Goal: Task Accomplishment & Management: Manage account settings

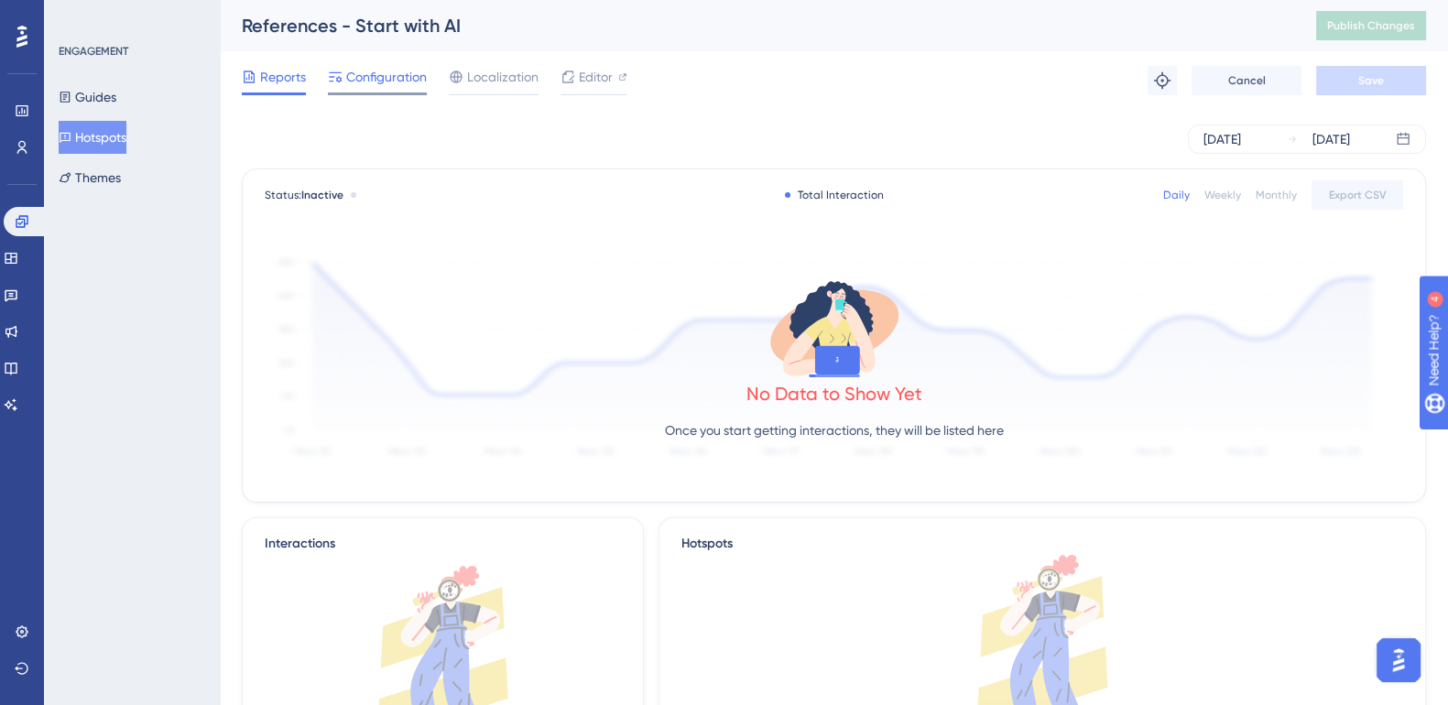
click at [406, 76] on span "Configuration" at bounding box center [386, 77] width 81 height 22
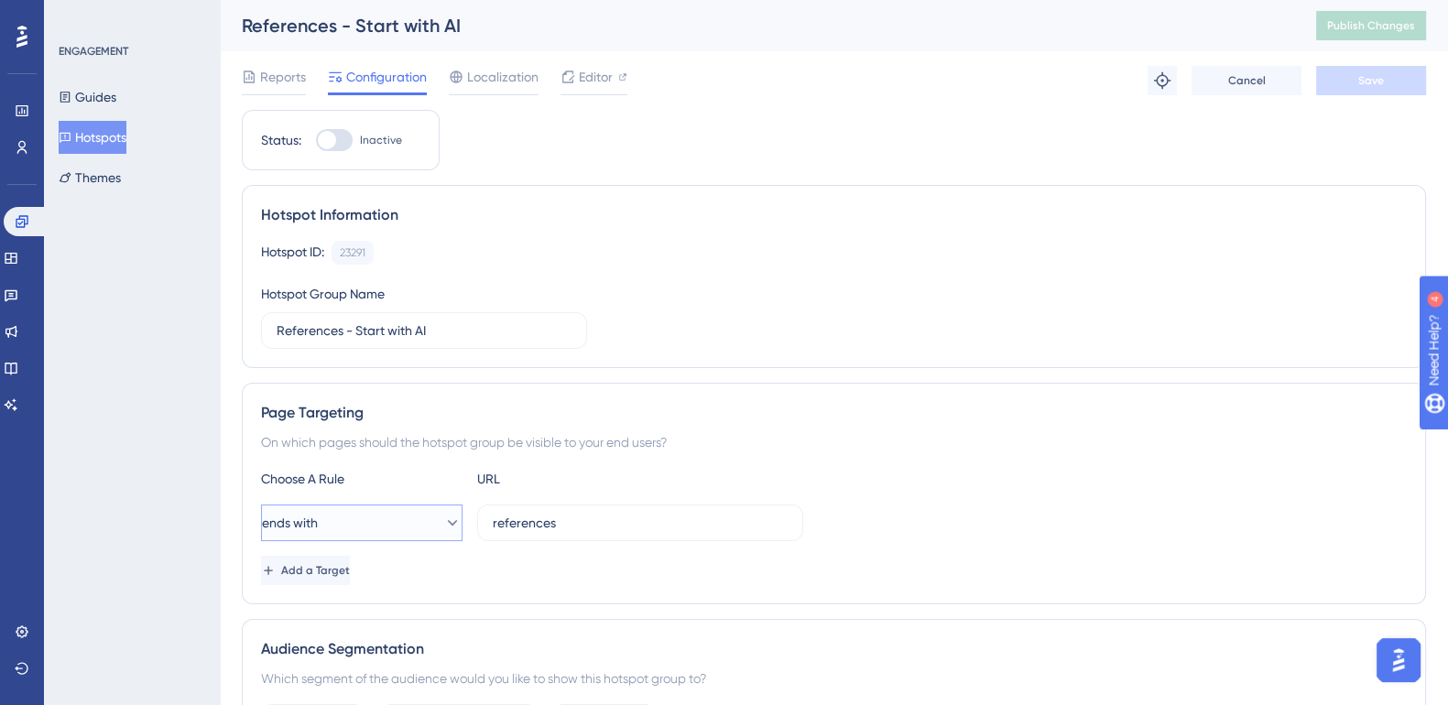
click at [431, 531] on button "ends with" at bounding box center [361, 522] width 201 height 37
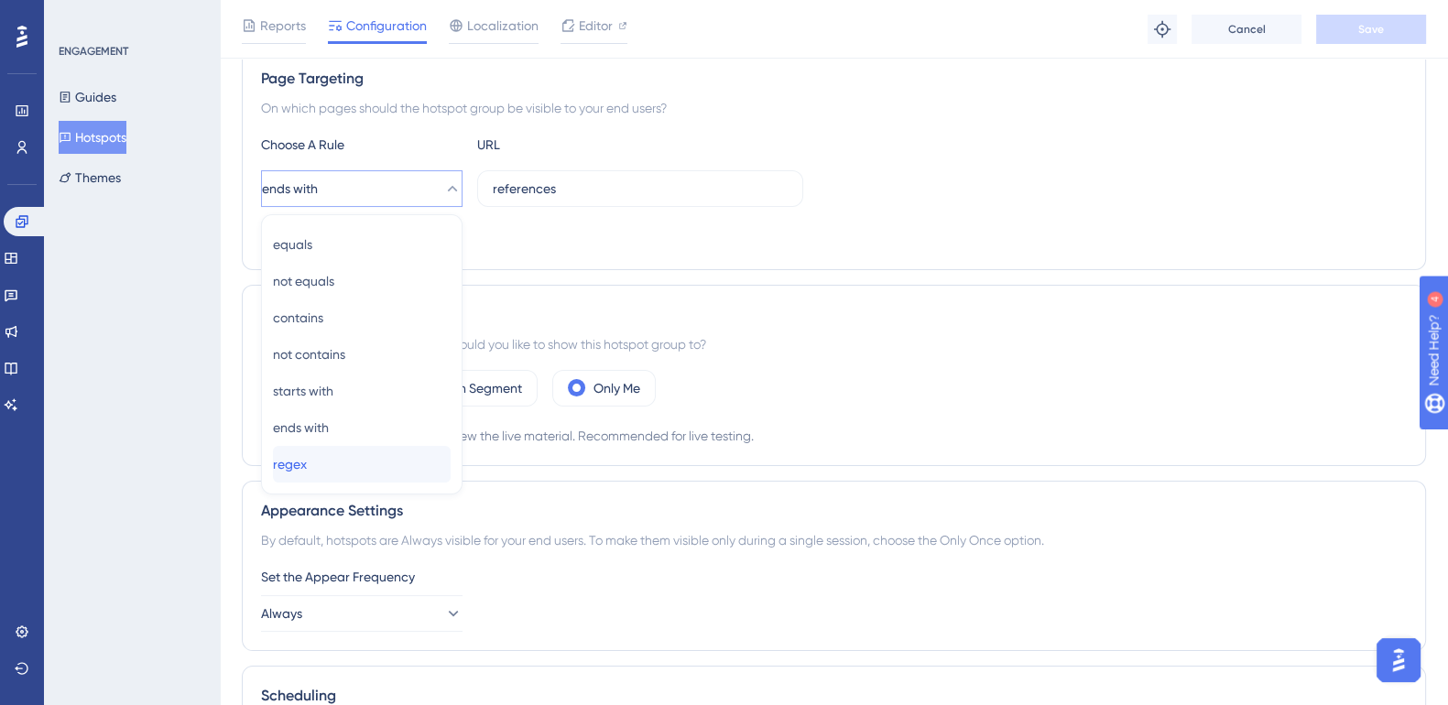
click at [307, 461] on span "regex" at bounding box center [290, 464] width 34 height 22
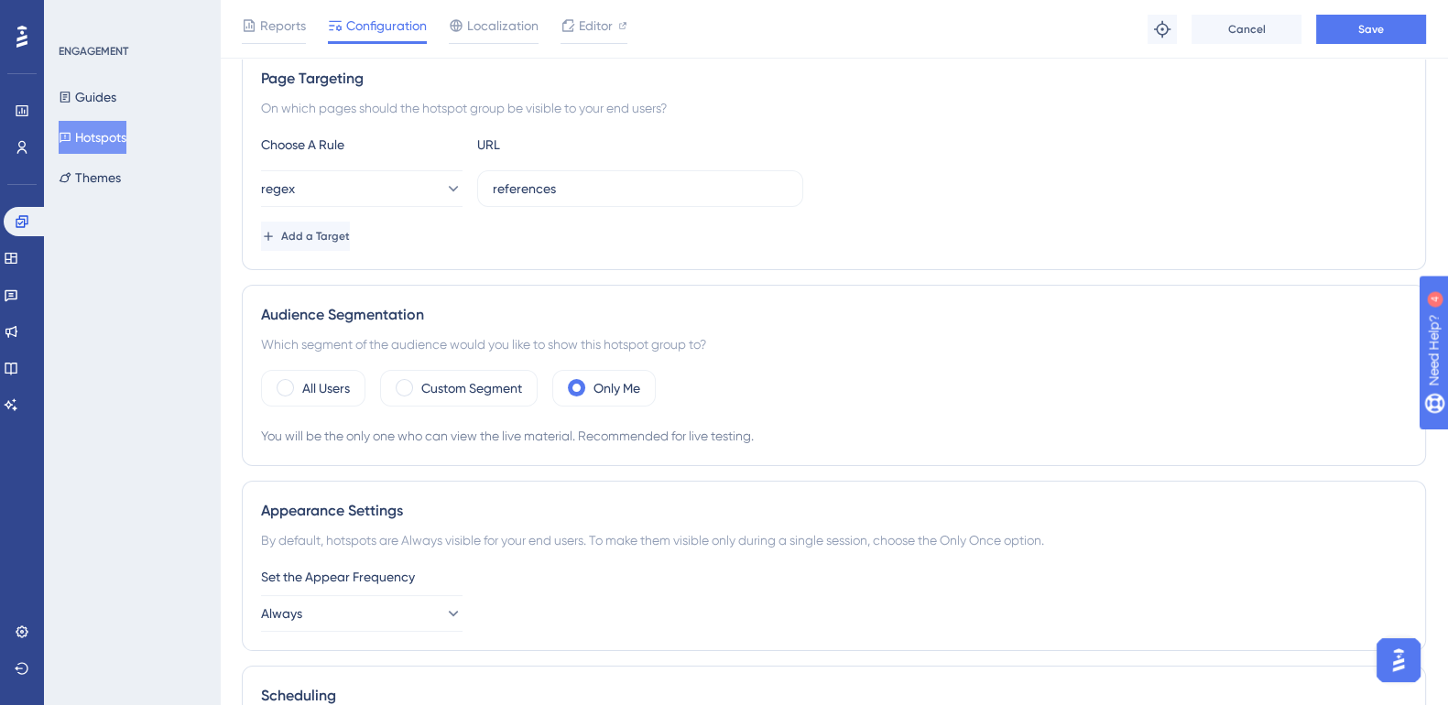
click at [1400, 664] on img "Open AI Assistant Launcher" at bounding box center [1398, 660] width 33 height 33
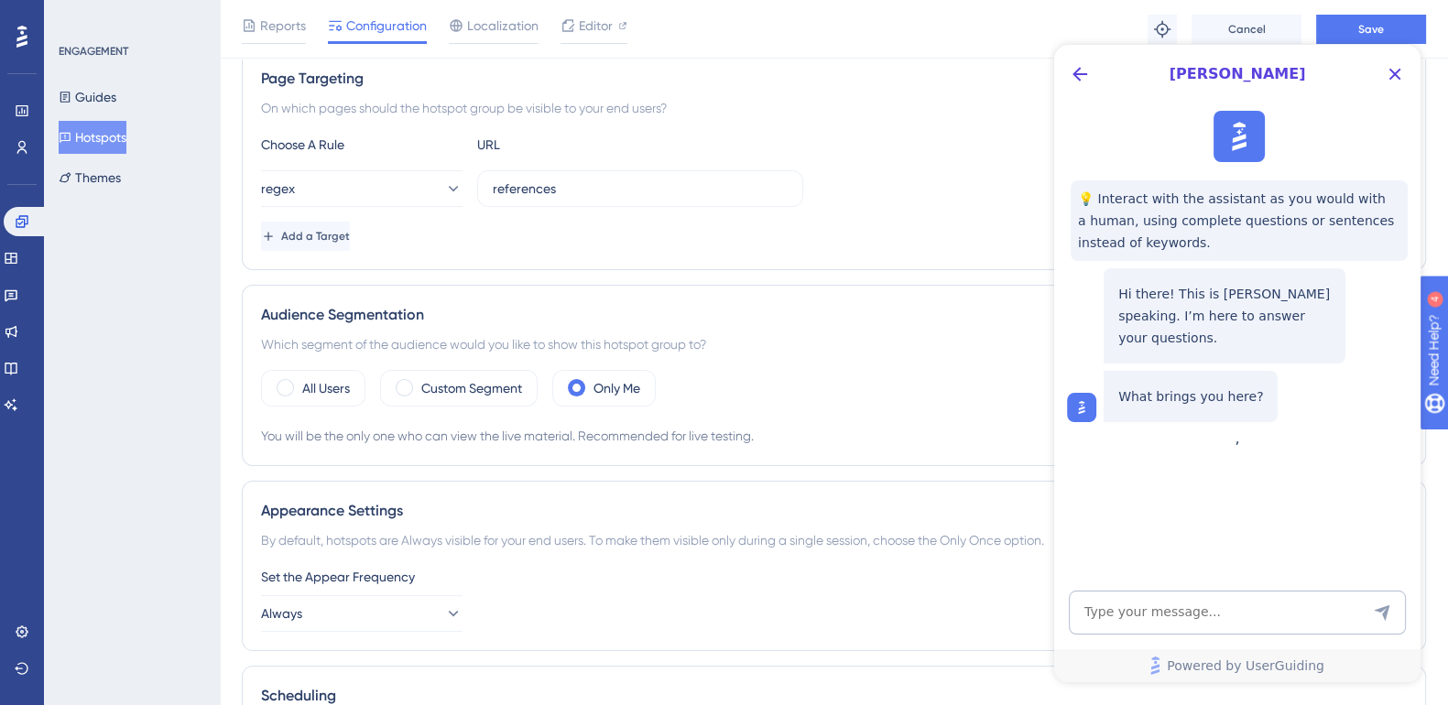
scroll to position [0, 0]
click at [1174, 613] on textarea "AI Assistant Text Input" at bounding box center [1236, 613] width 337 height 44
type textarea "what is rejex"
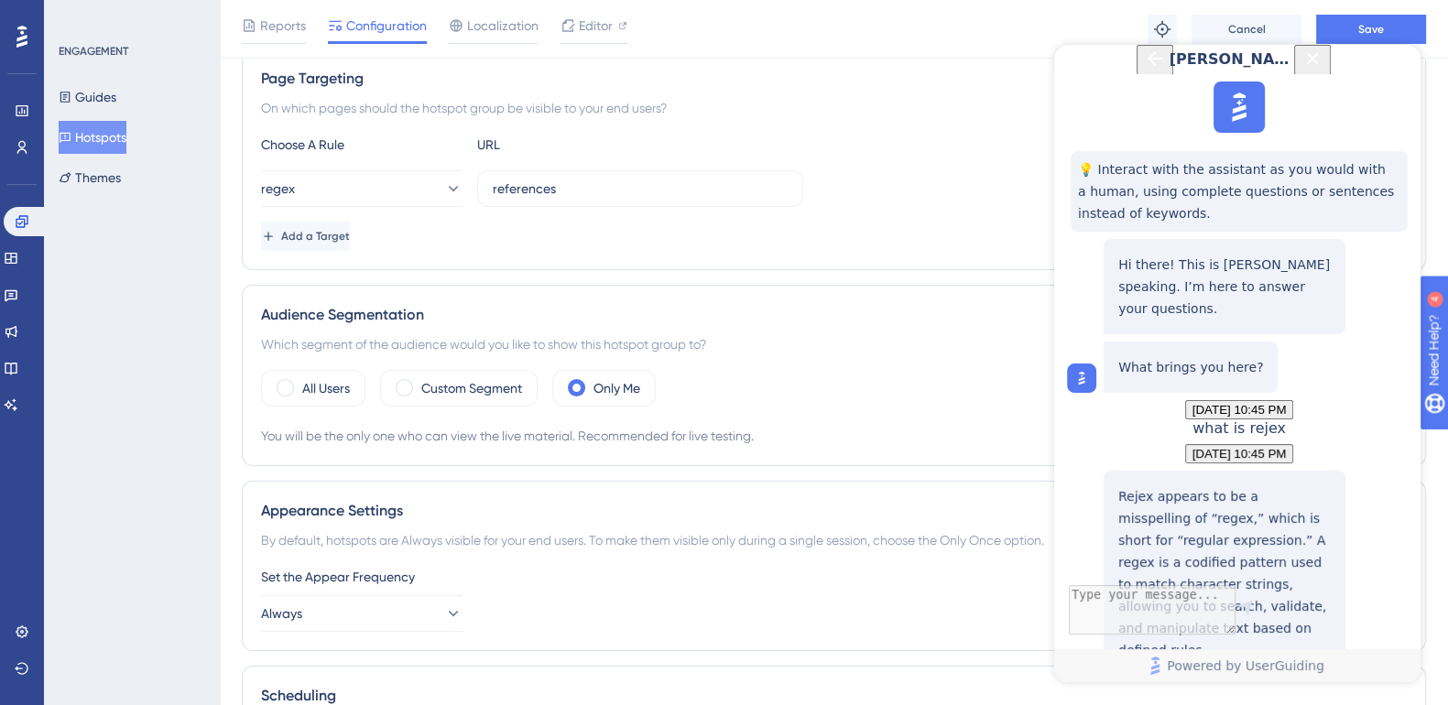
scroll to position [287, 0]
click at [1236, 688] on div "Acionando os materiais usando Regex" at bounding box center [1224, 716] width 212 height 57
click at [1323, 70] on icon "Close Button" at bounding box center [1312, 59] width 22 height 22
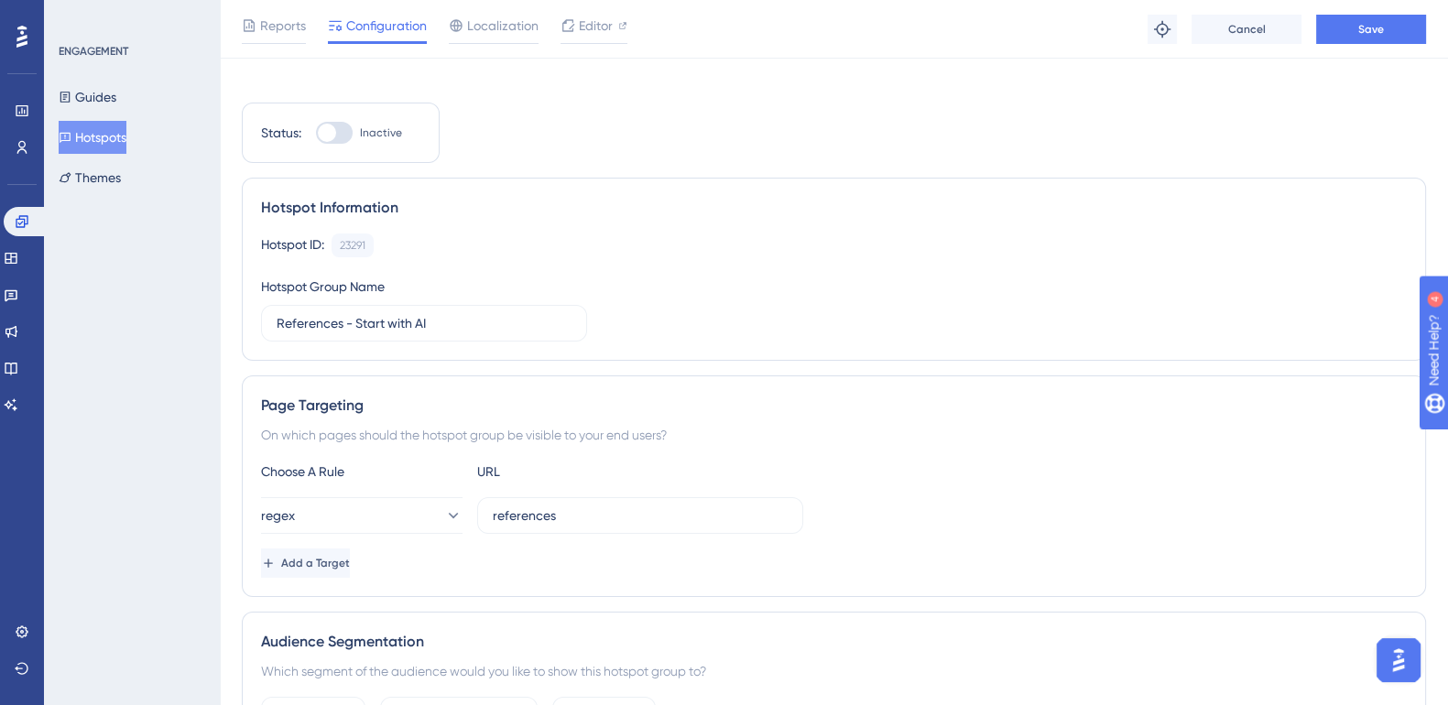
scroll to position [0, 0]
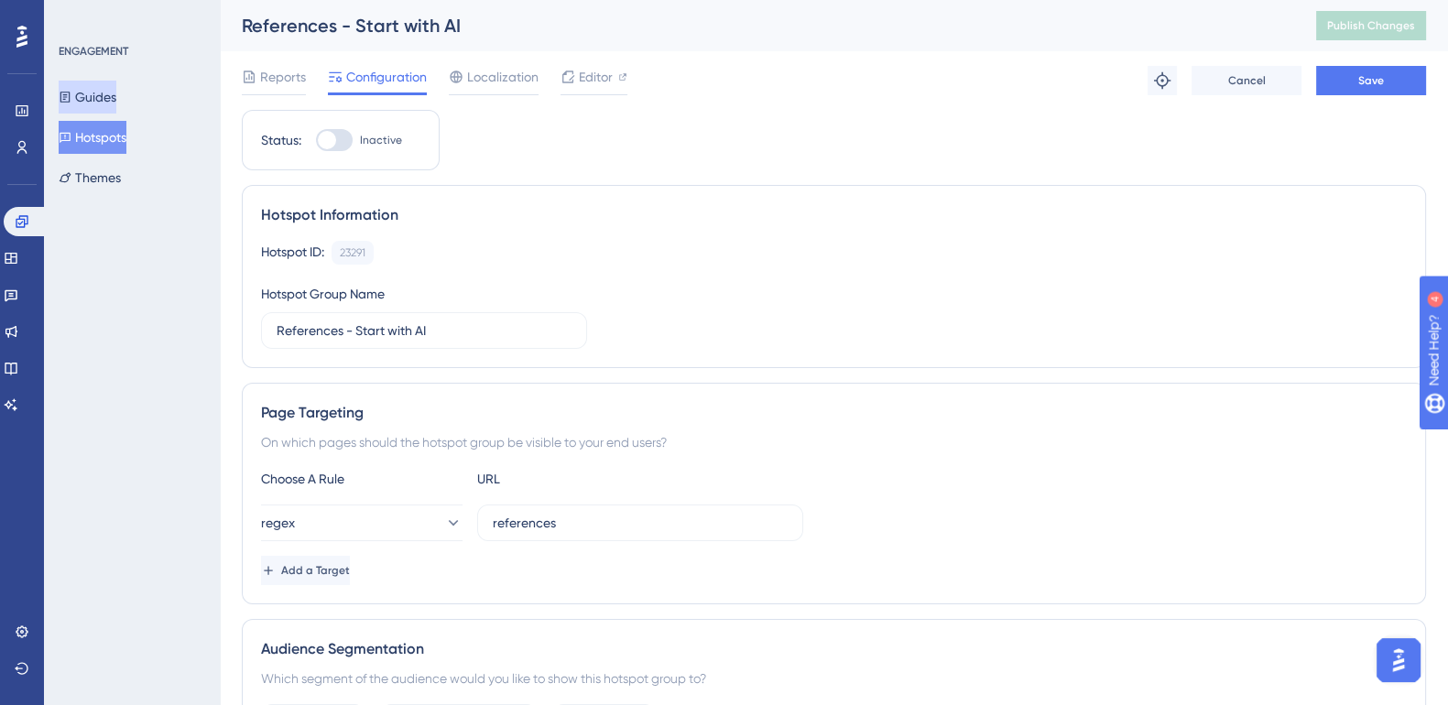
click at [87, 101] on button "Guides" at bounding box center [88, 97] width 58 height 33
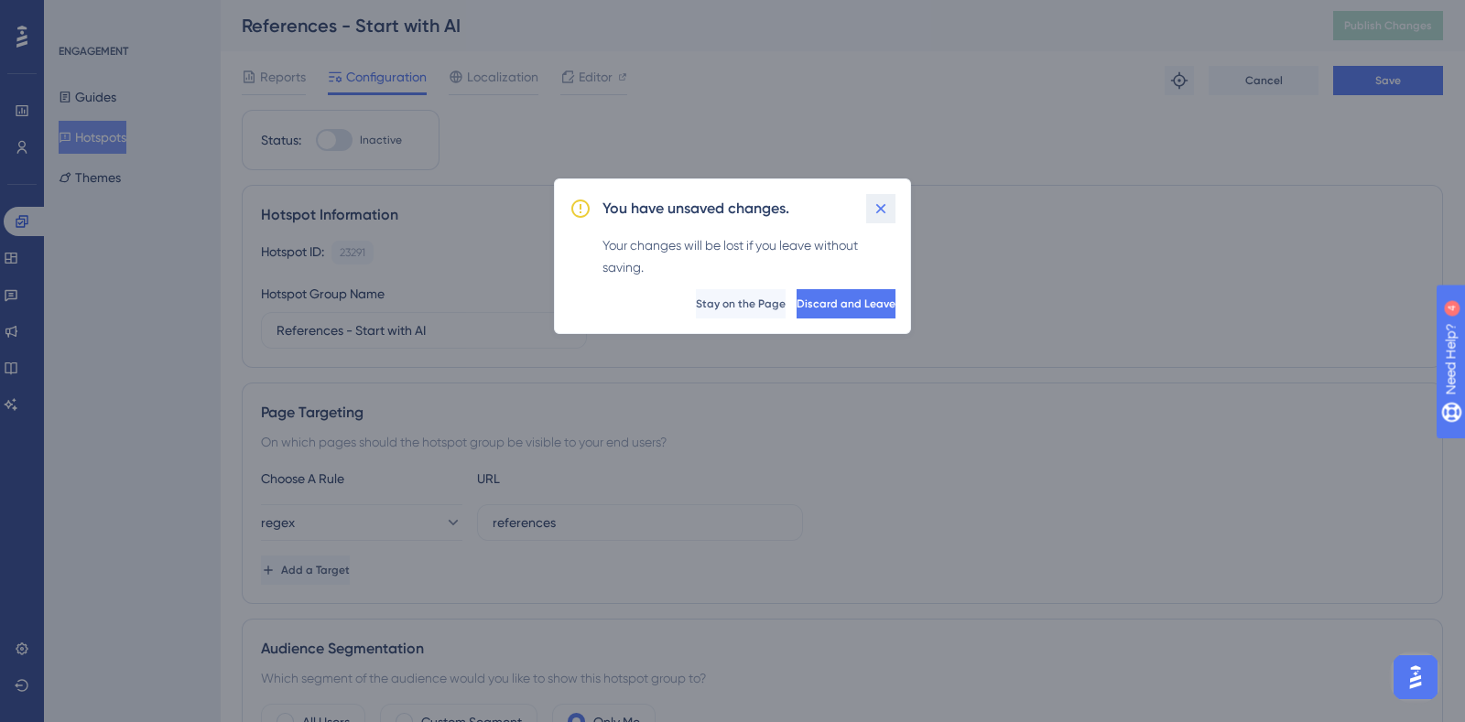
click at [884, 201] on icon at bounding box center [881, 209] width 18 height 18
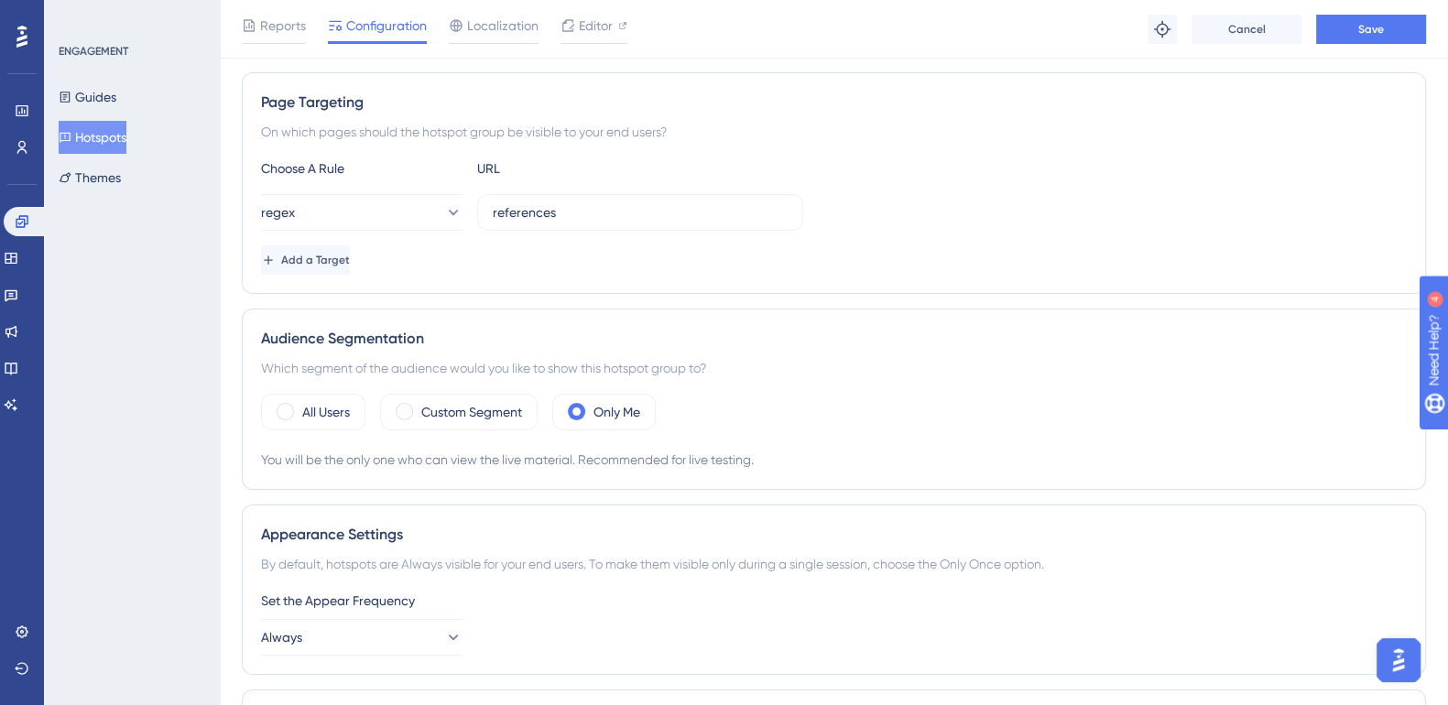
scroll to position [343, 0]
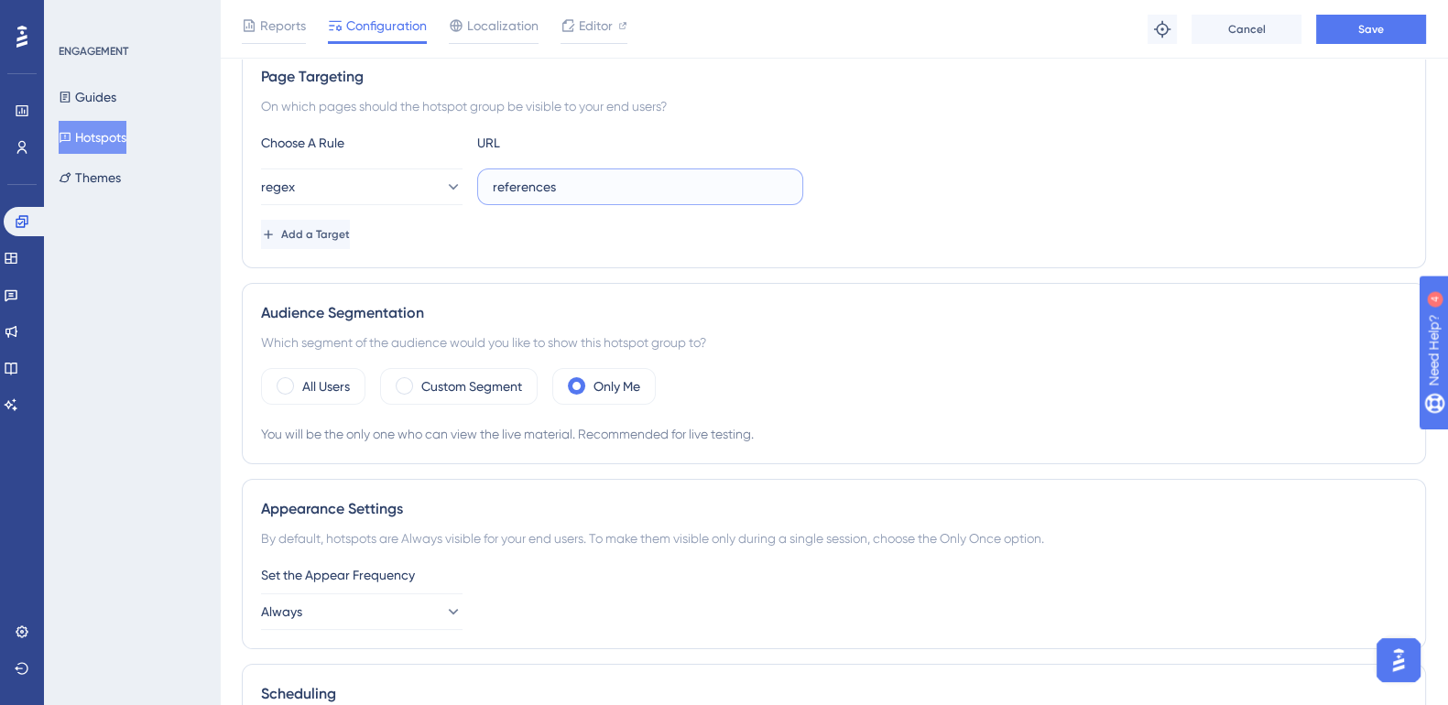
click at [537, 193] on input "references" at bounding box center [640, 187] width 295 height 20
paste input "[URL][DOMAIN_NAME]"
drag, startPoint x: 673, startPoint y: 183, endPoint x: 517, endPoint y: 183, distance: 155.6
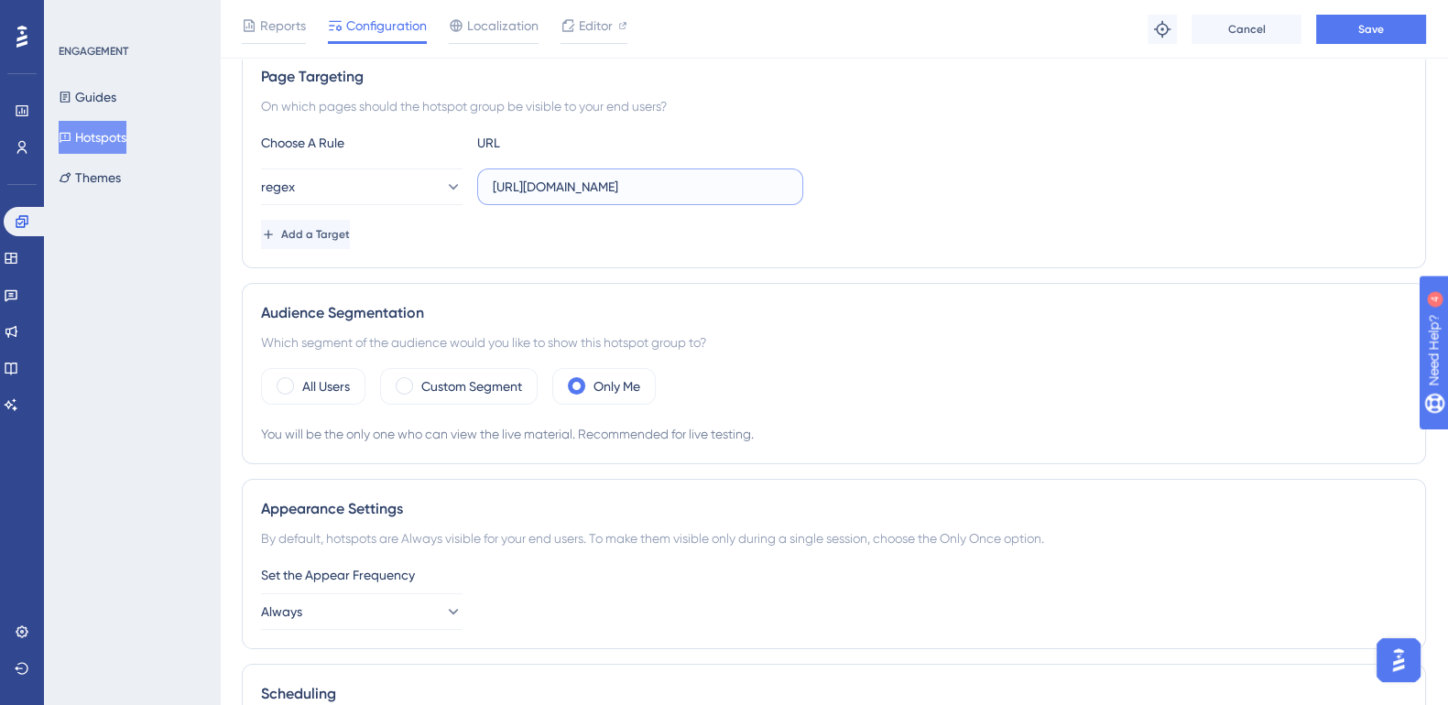
click at [517, 183] on input "[URL][DOMAIN_NAME]" at bounding box center [640, 187] width 295 height 20
type input "[URL][DOMAIN_NAME]"
click at [1390, 29] on button "Save" at bounding box center [1371, 29] width 110 height 29
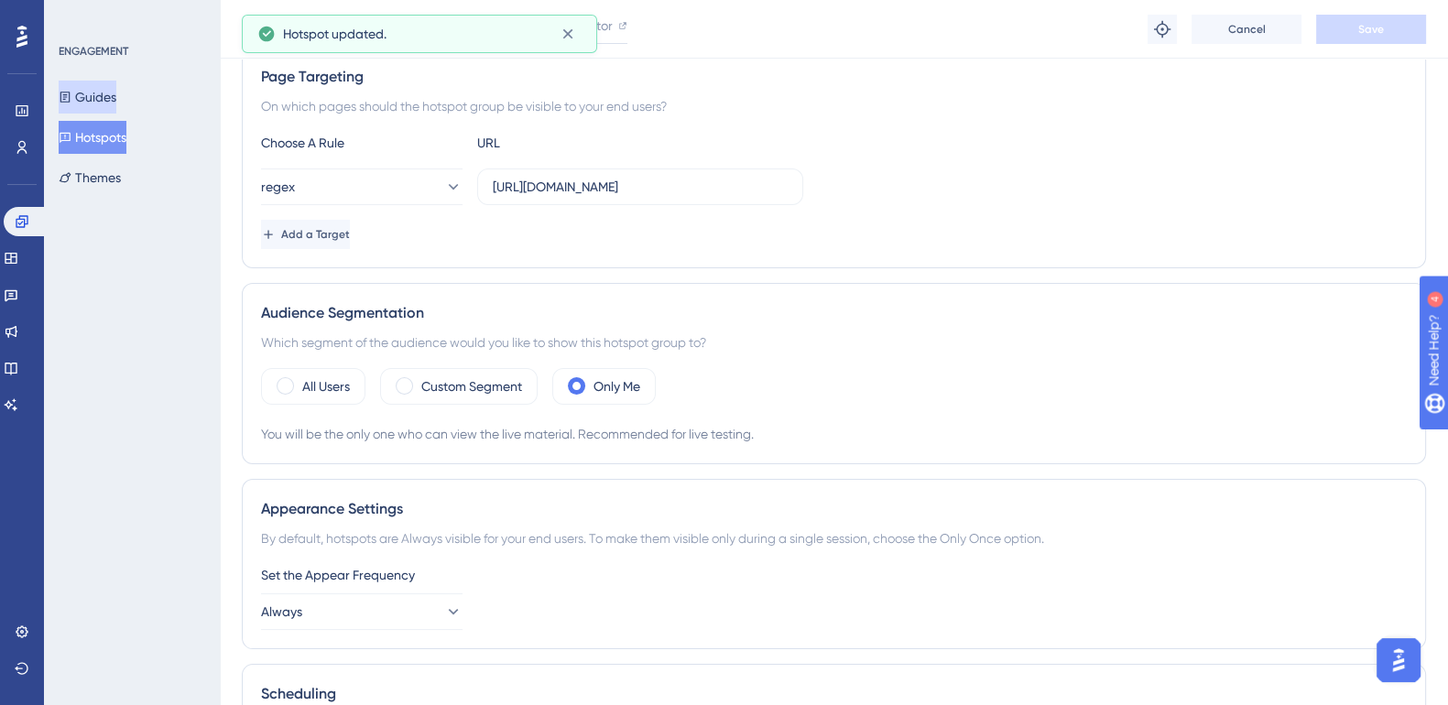
click at [110, 87] on button "Guides" at bounding box center [88, 97] width 58 height 33
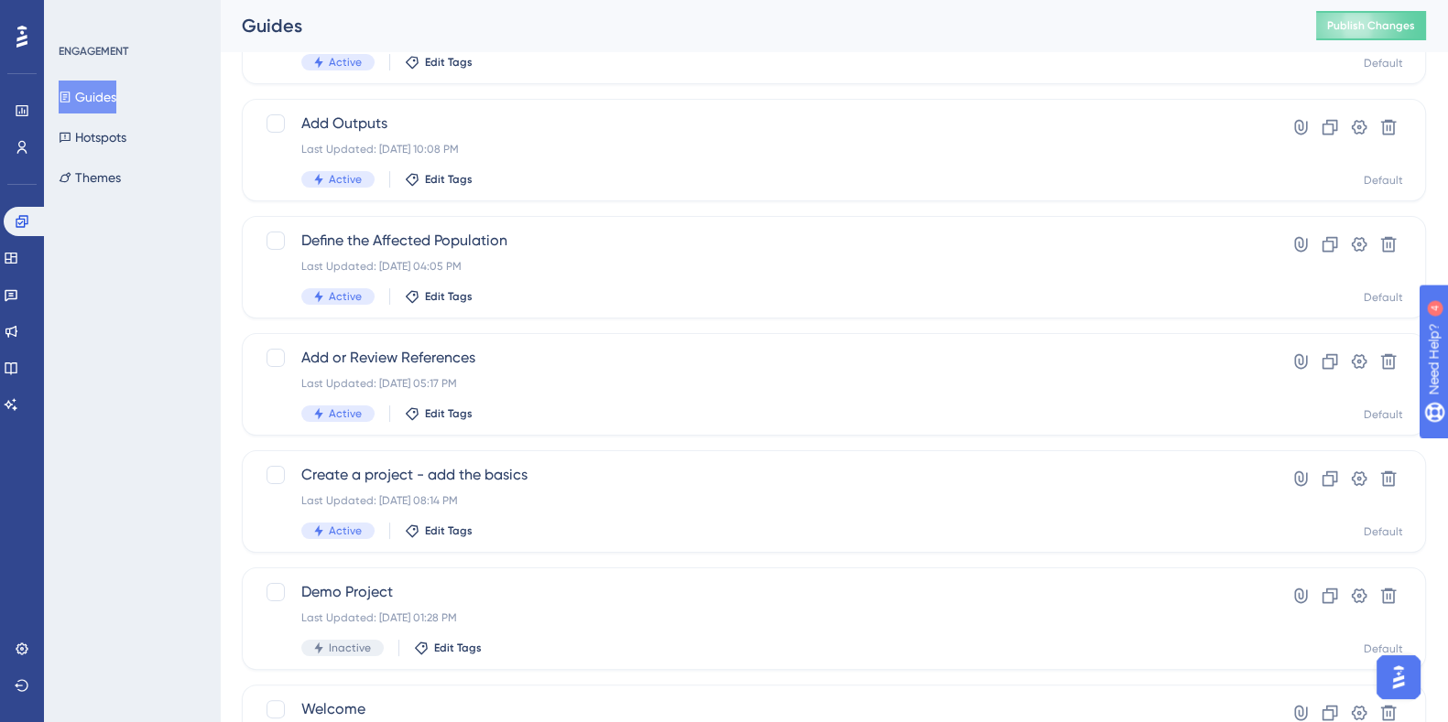
scroll to position [457, 0]
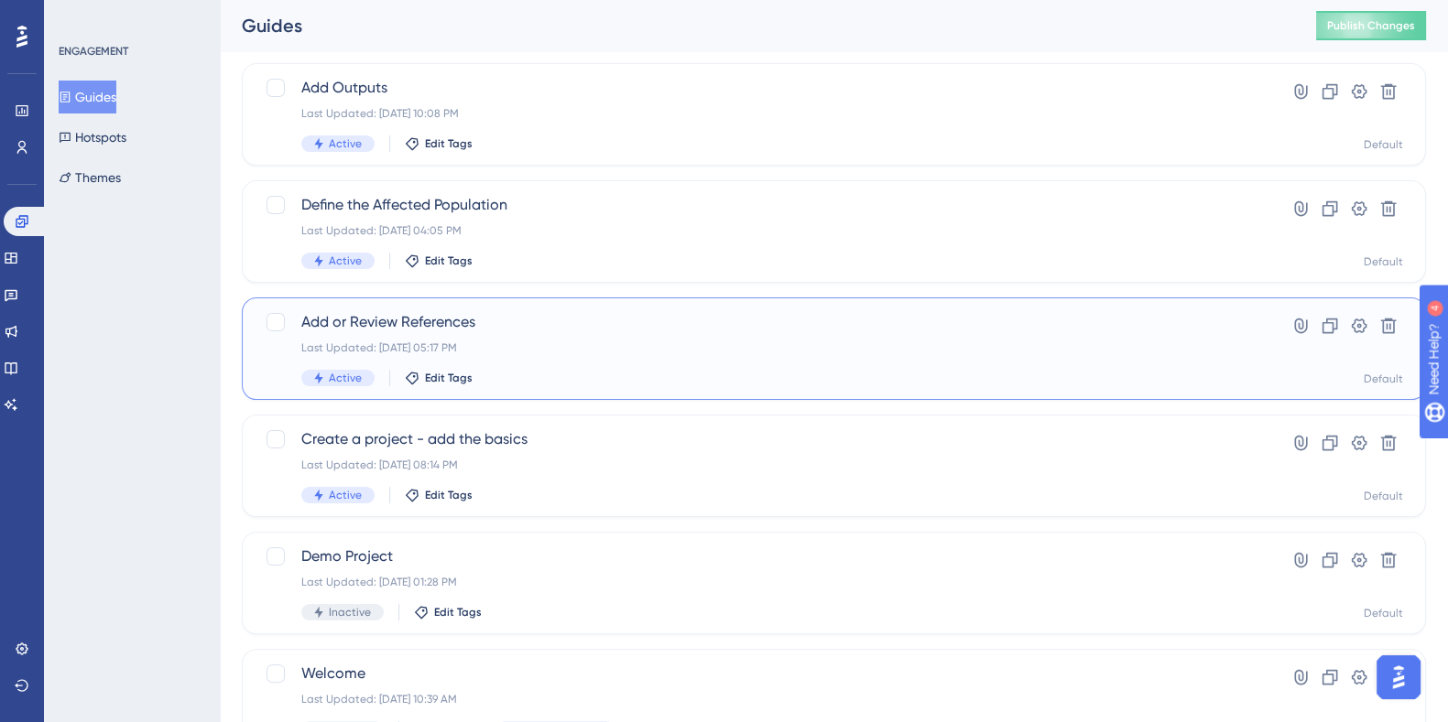
click at [411, 318] on span "Add or Review References" at bounding box center [760, 322] width 918 height 22
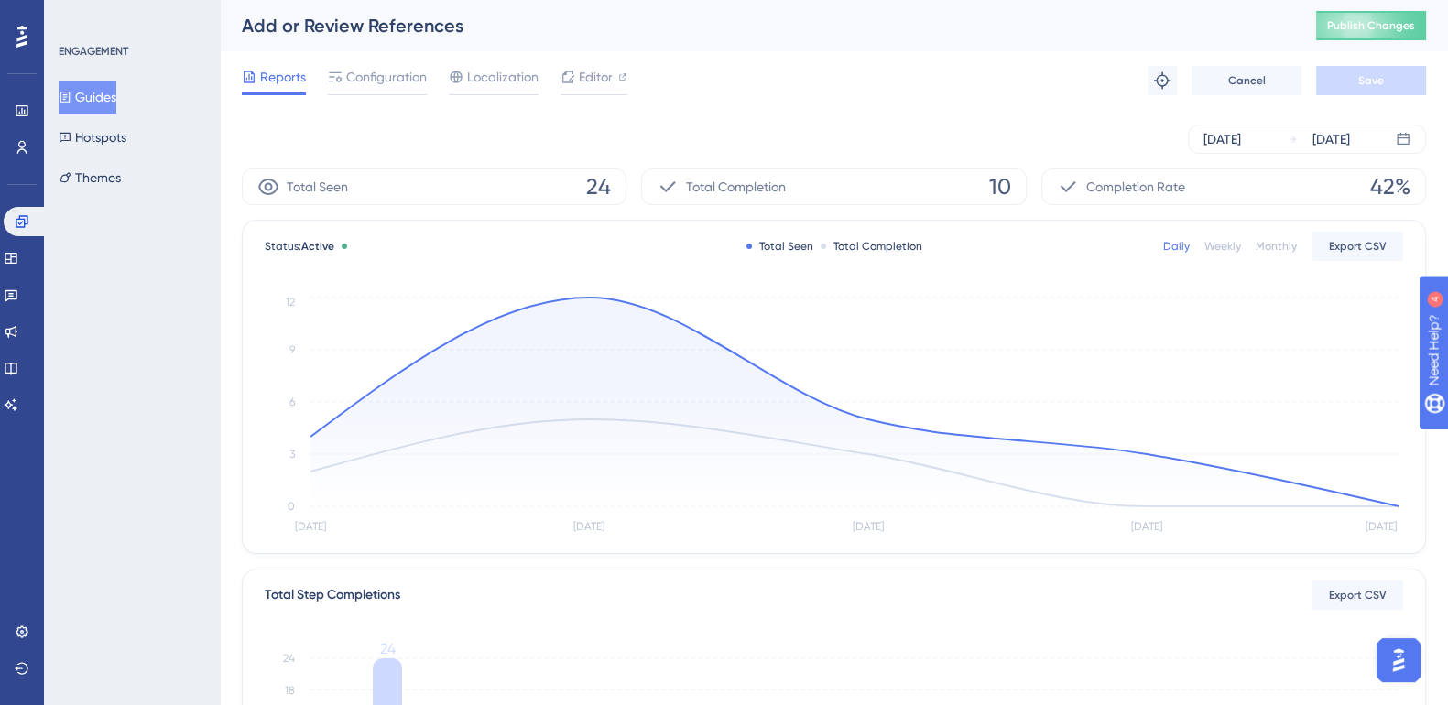
click at [542, 84] on div "Reports Configuration Localization Editor" at bounding box center [434, 80] width 385 height 29
click at [588, 84] on span "Editor" at bounding box center [596, 77] width 34 height 22
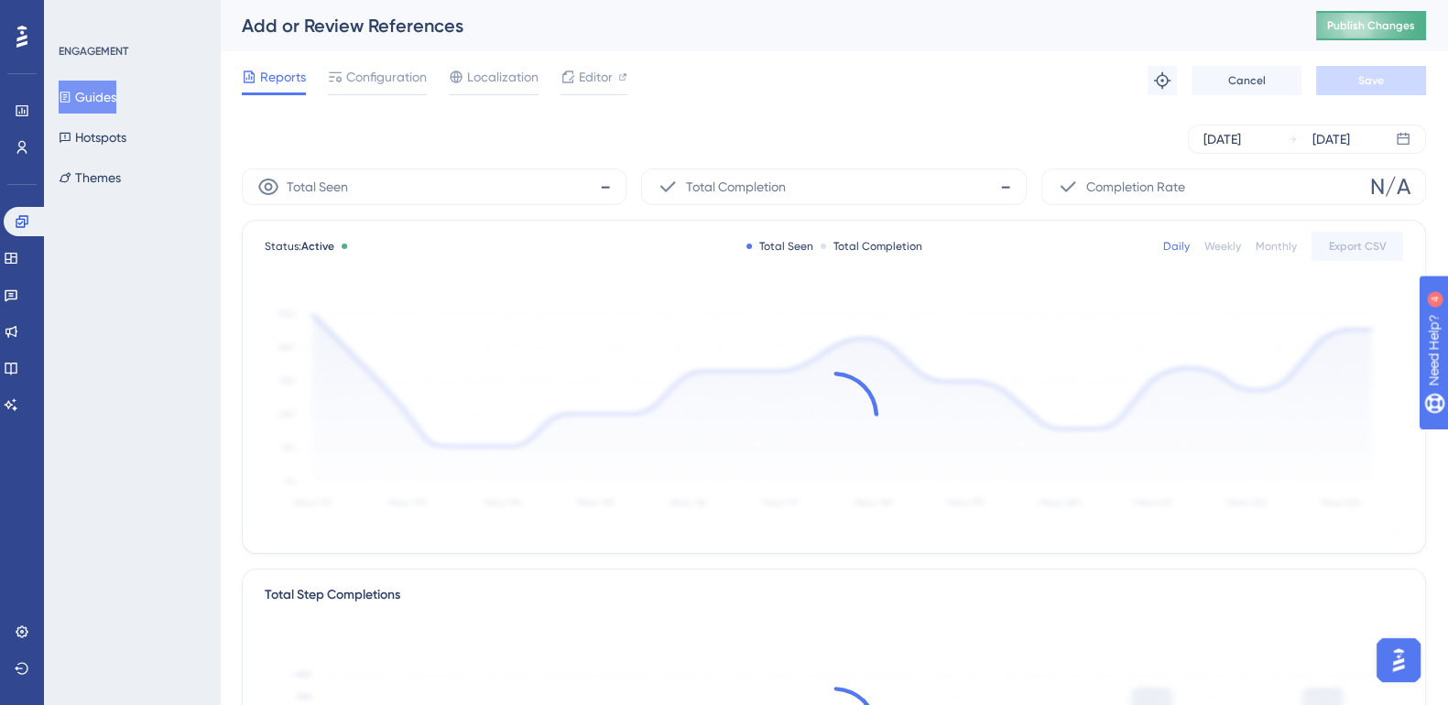
click at [1409, 29] on span "Publish Changes" at bounding box center [1371, 25] width 88 height 15
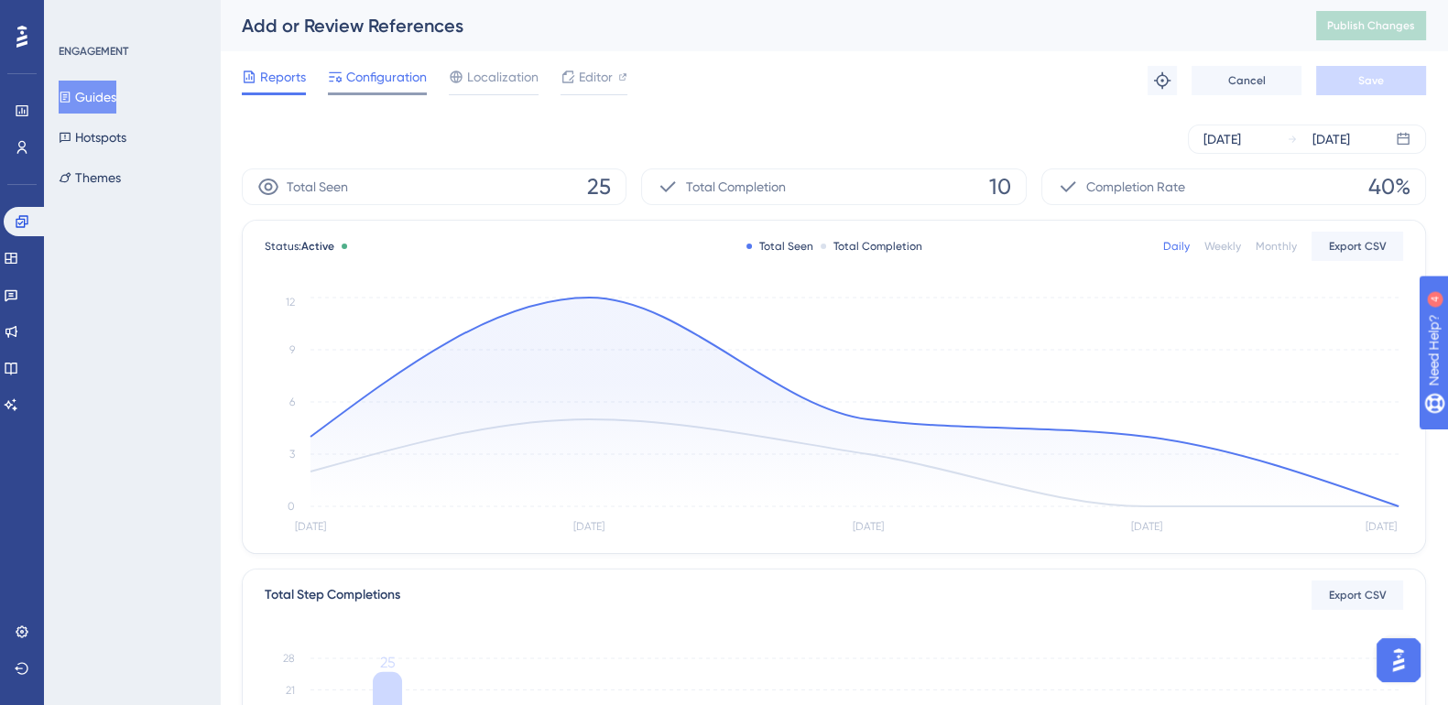
click at [375, 80] on span "Configuration" at bounding box center [386, 77] width 81 height 22
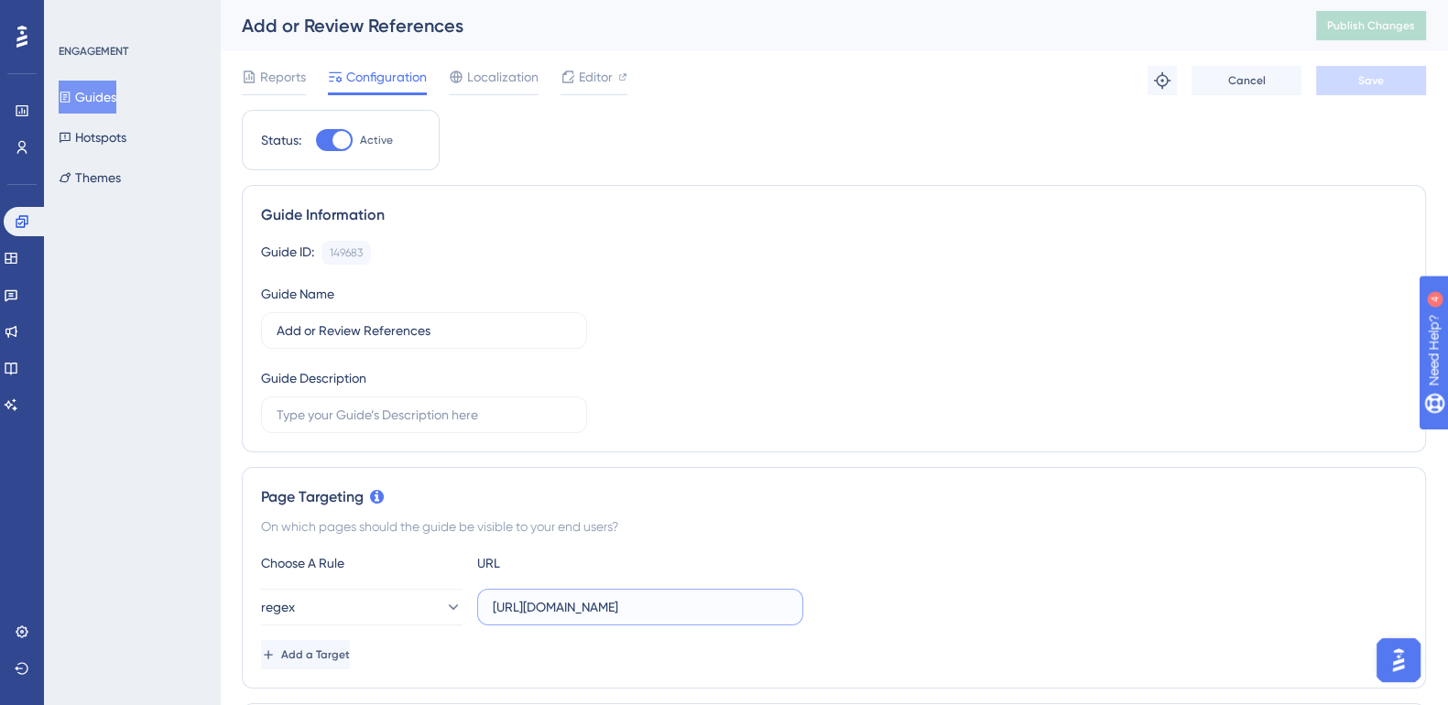
click at [645, 608] on input "[URL][DOMAIN_NAME]" at bounding box center [640, 607] width 295 height 20
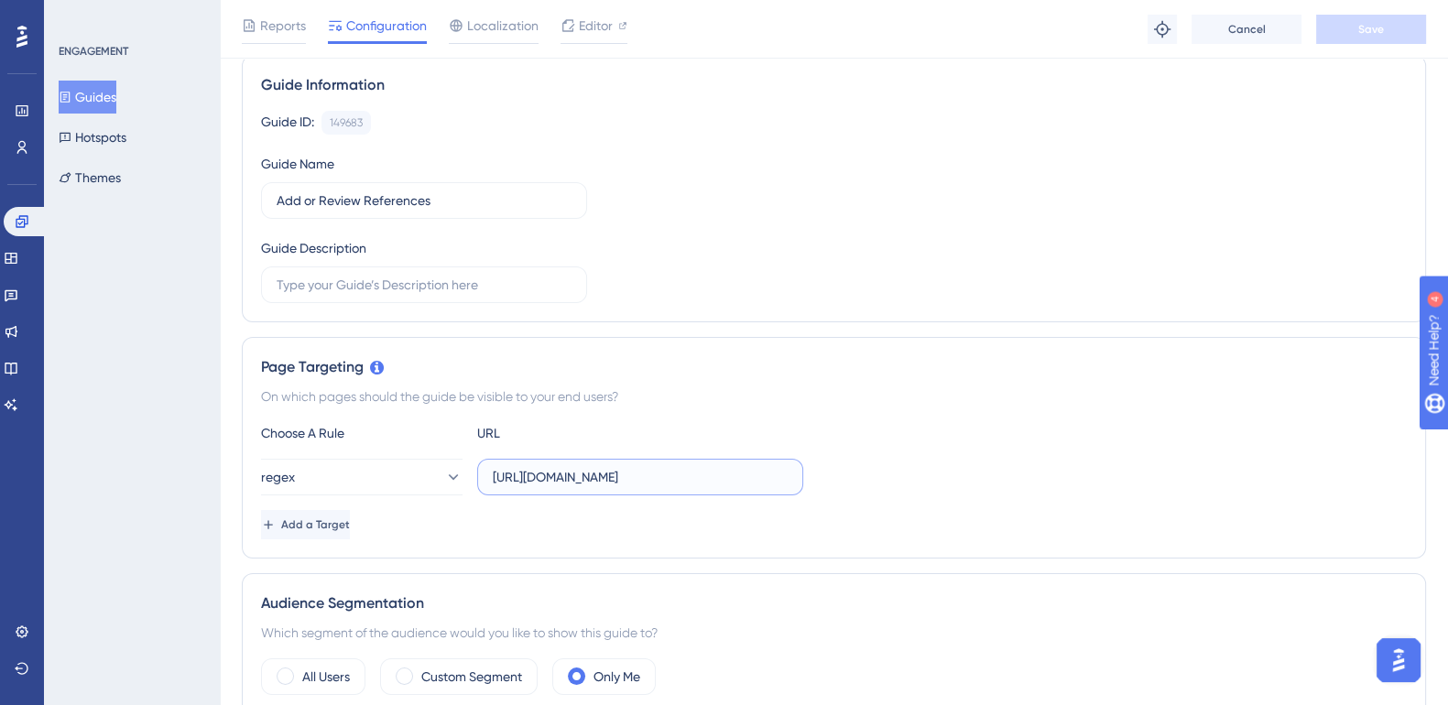
scroll to position [129, 5]
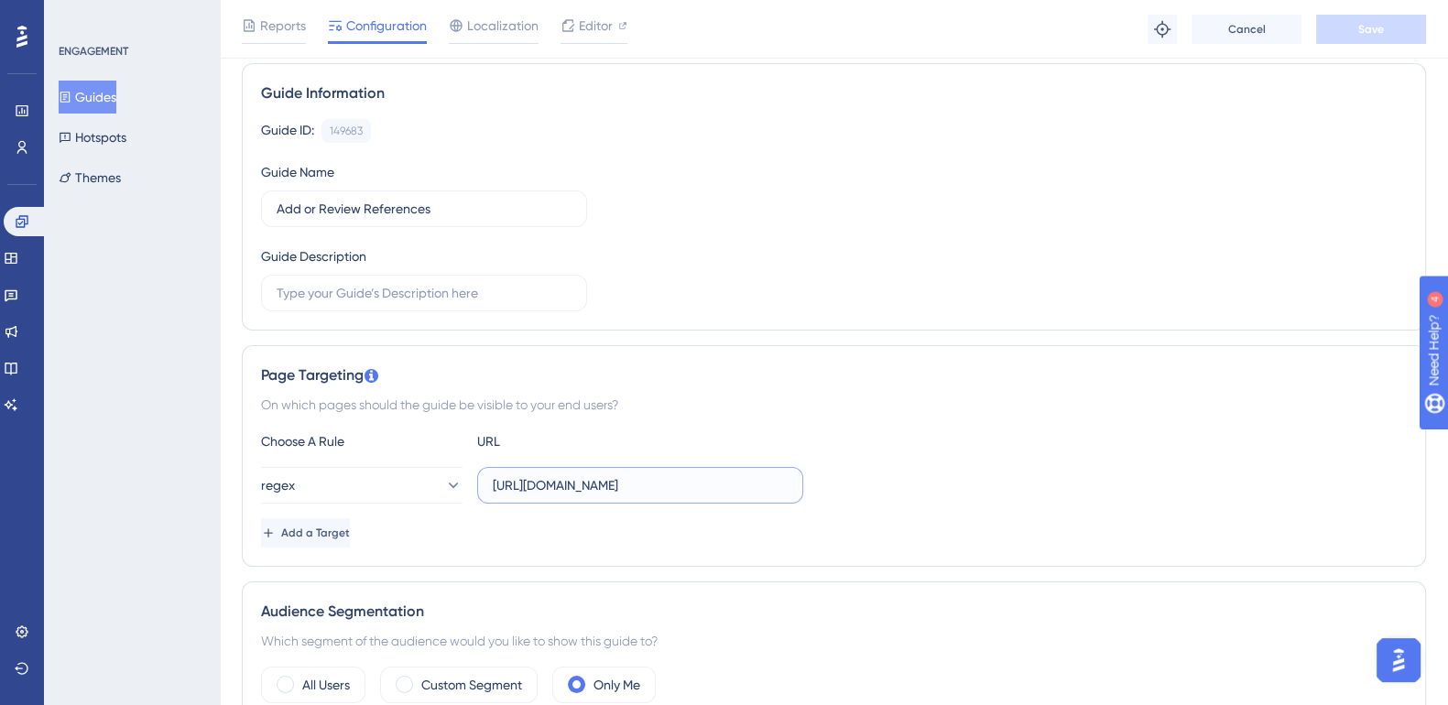
click at [738, 484] on input "[URL][DOMAIN_NAME]" at bounding box center [640, 485] width 295 height 20
paste input "[a-z]"
type input "https://[DOMAIN_NAME]/projects/*[a-z]/references"
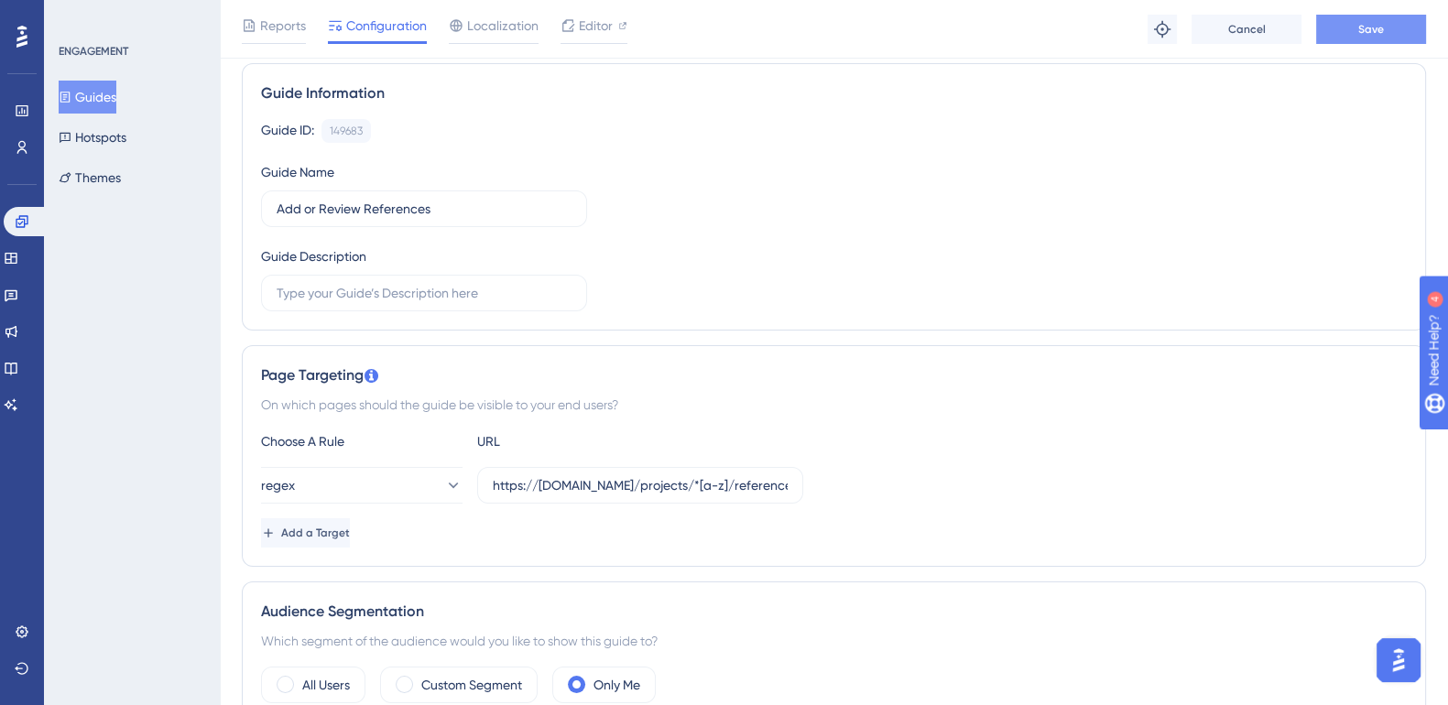
click at [1330, 27] on button "Save" at bounding box center [1371, 29] width 110 height 29
